Goal: Task Accomplishment & Management: Complete application form

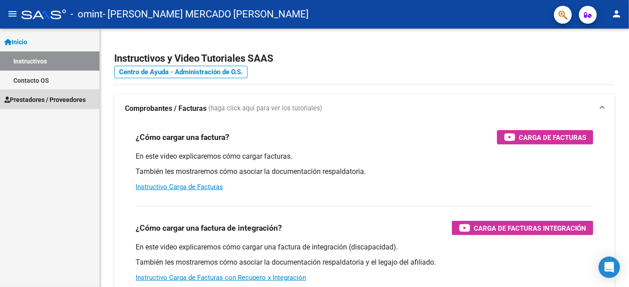
click at [54, 98] on span "Prestadores / Proveedores" at bounding box center [44, 100] width 81 height 10
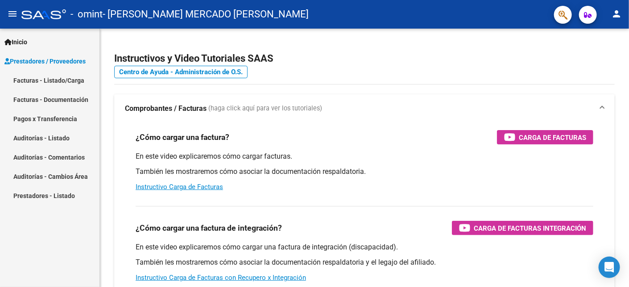
click at [62, 117] on link "Pagos x Transferencia" at bounding box center [50, 118] width 100 height 19
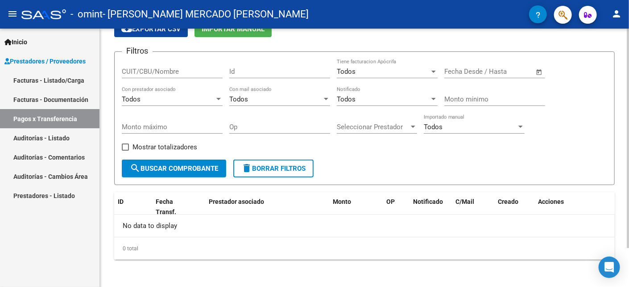
scroll to position [46, 0]
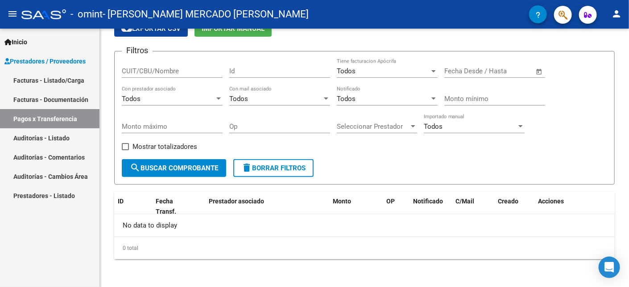
click at [58, 137] on link "Auditorías - Listado" at bounding box center [50, 137] width 100 height 19
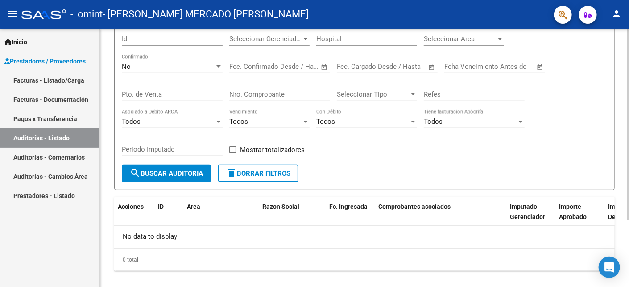
scroll to position [89, 0]
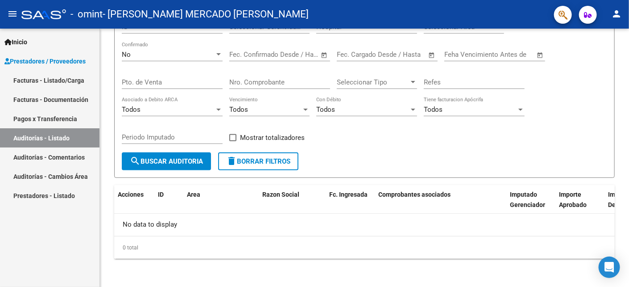
click at [69, 154] on link "Auditorías - Comentarios" at bounding box center [50, 156] width 100 height 19
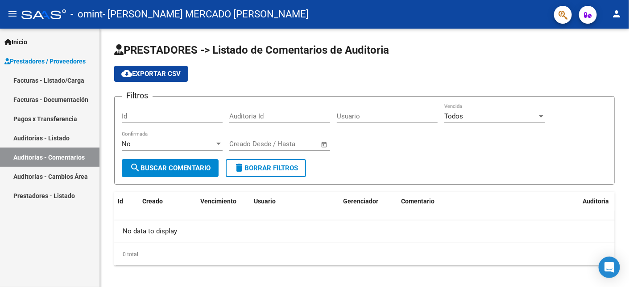
click at [63, 79] on link "Facturas - Listado/Carga" at bounding box center [50, 80] width 100 height 19
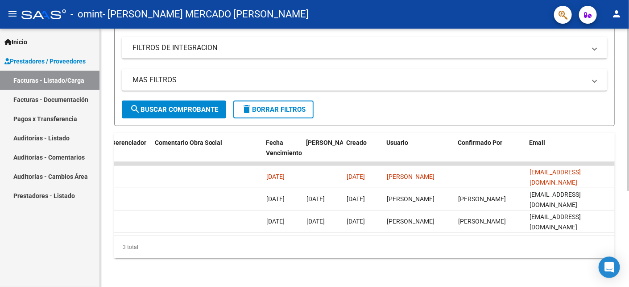
scroll to position [0, 1381]
click at [618, 269] on div "Open Intercom Messenger" at bounding box center [610, 267] width 24 height 24
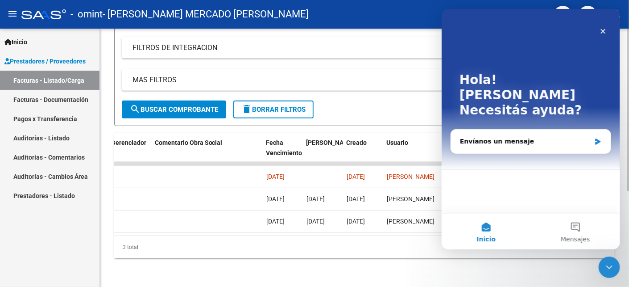
scroll to position [0, 0]
click at [537, 137] on div "Envíanos un mensaje" at bounding box center [525, 141] width 131 height 9
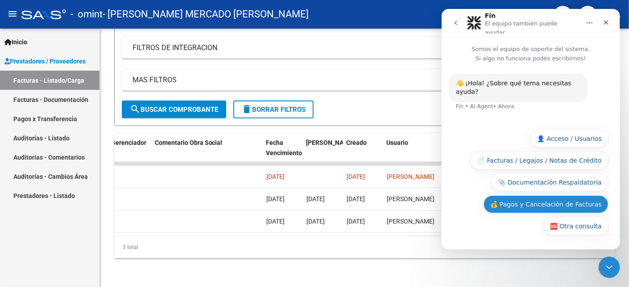
click at [575, 205] on button "💰 Pagos y Cancelación de Facturas" at bounding box center [545, 204] width 125 height 18
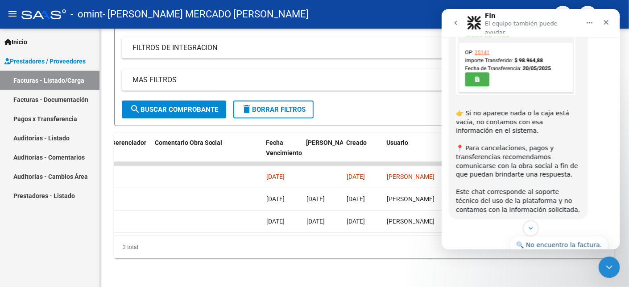
scroll to position [340, 0]
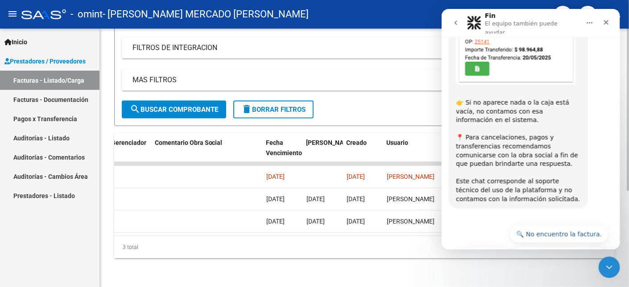
click at [397, 101] on form "Filtros Id Area Area Todos Confirmado Mostrar totalizadores FILTROS DEL COMPROB…" at bounding box center [364, 42] width 501 height 167
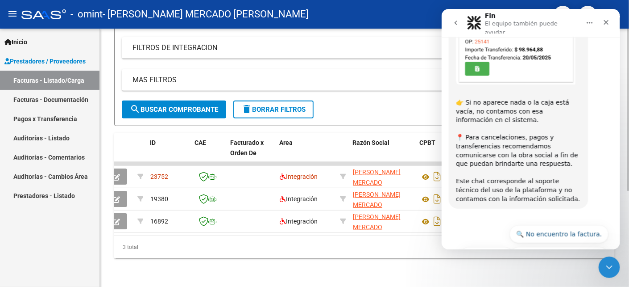
scroll to position [0, 0]
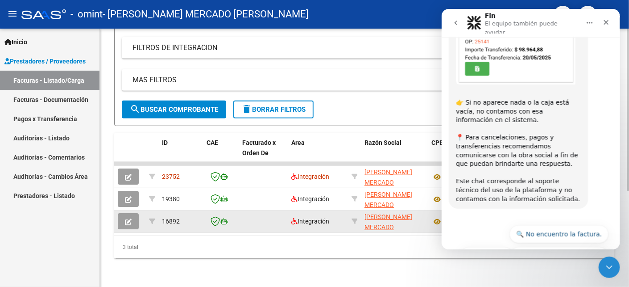
click at [129, 218] on icon "button" at bounding box center [128, 221] width 7 height 7
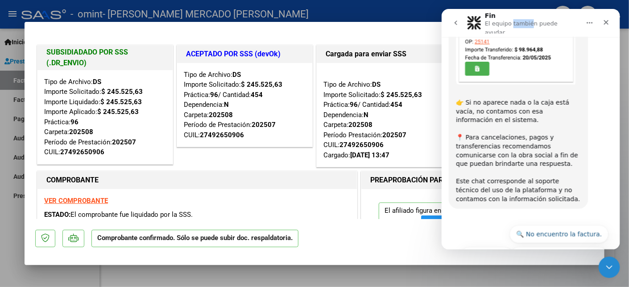
drag, startPoint x: 511, startPoint y: 16, endPoint x: 528, endPoint y: -21, distance: 40.3
click at [528, 9] on html "Fin El equipo también puede ayudar Somos el equipo de soporte del sistema. Si a…" at bounding box center [530, 129] width 179 height 240
drag, startPoint x: 528, startPoint y: -21, endPoint x: 497, endPoint y: 11, distance: 44.2
click at [497, 11] on nav "Fin El equipo también puede ayudar" at bounding box center [530, 23] width 179 height 28
click at [609, 19] on icon "Cerrar" at bounding box center [606, 22] width 7 height 7
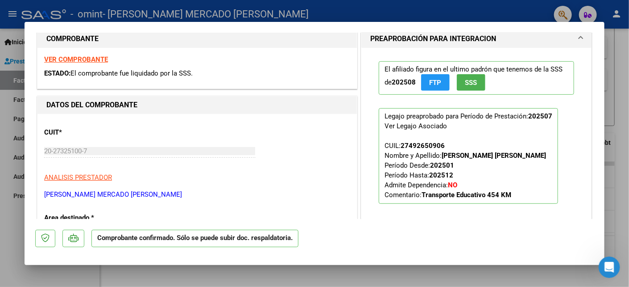
scroll to position [113, 0]
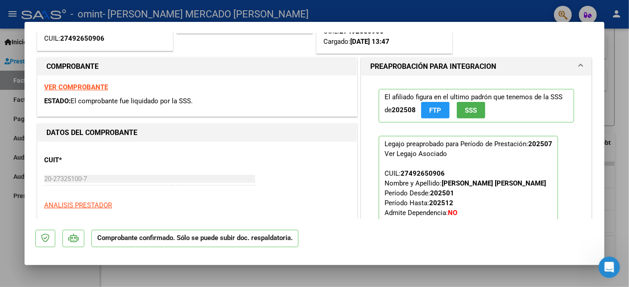
click at [474, 113] on button "SSS" at bounding box center [471, 110] width 29 height 17
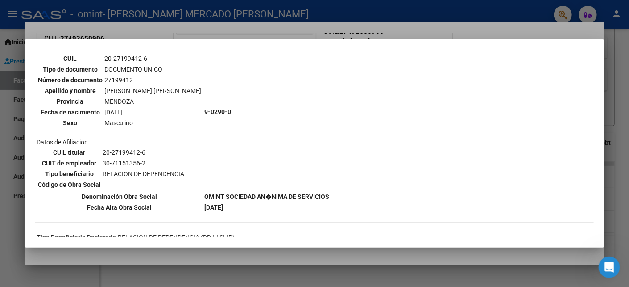
scroll to position [0, 0]
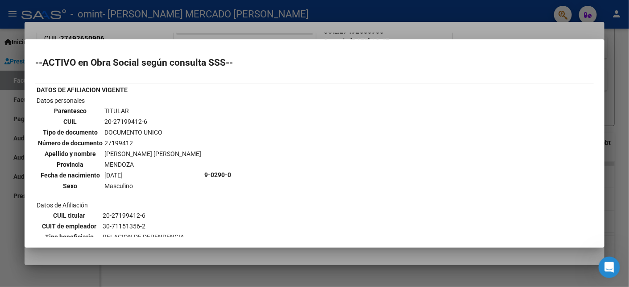
click at [616, 49] on div at bounding box center [314, 143] width 629 height 287
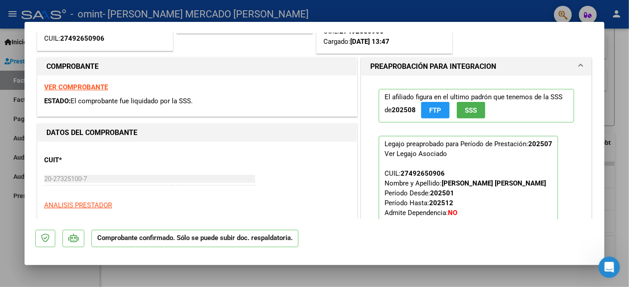
click at [435, 108] on span "FTP" at bounding box center [436, 110] width 12 height 8
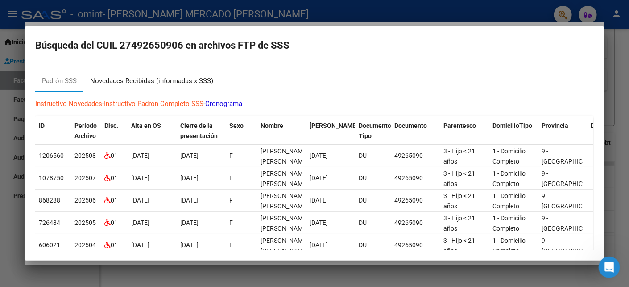
click at [128, 79] on div "Novedades Recibidas (informadas x SSS)" at bounding box center [151, 81] width 123 height 10
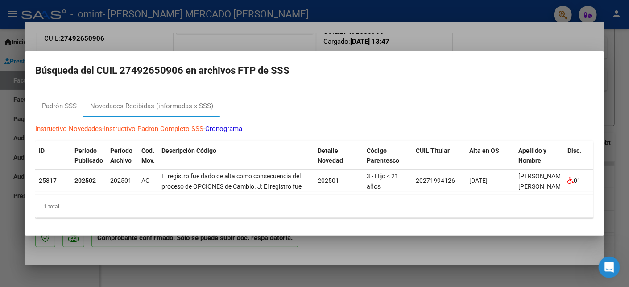
click at [474, 15] on div at bounding box center [314, 143] width 629 height 287
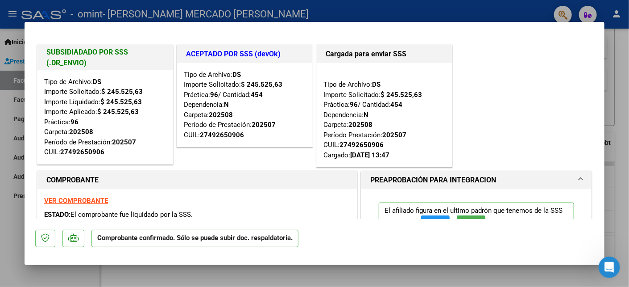
drag, startPoint x: 349, startPoint y: 155, endPoint x: 385, endPoint y: 154, distance: 35.3
click at [385, 154] on strong "[DATE] 13:47" at bounding box center [369, 155] width 39 height 8
click at [294, 158] on div "ACEPTADO POR SSS (devOk) Tipo de Archivo: DS Importe Solicitado: $ 245.525,63 P…" at bounding box center [245, 106] width 140 height 126
click at [614, 59] on div at bounding box center [314, 143] width 629 height 287
type input "$ 0,00"
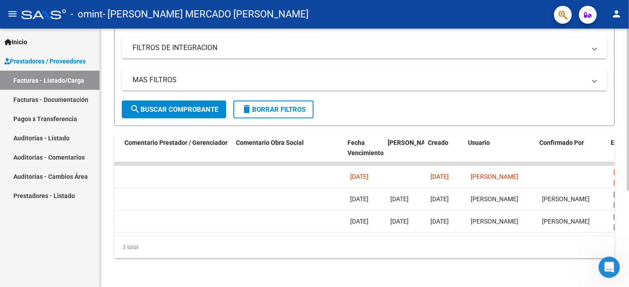
scroll to position [0, 1307]
